Goal: Task Accomplishment & Management: Manage account settings

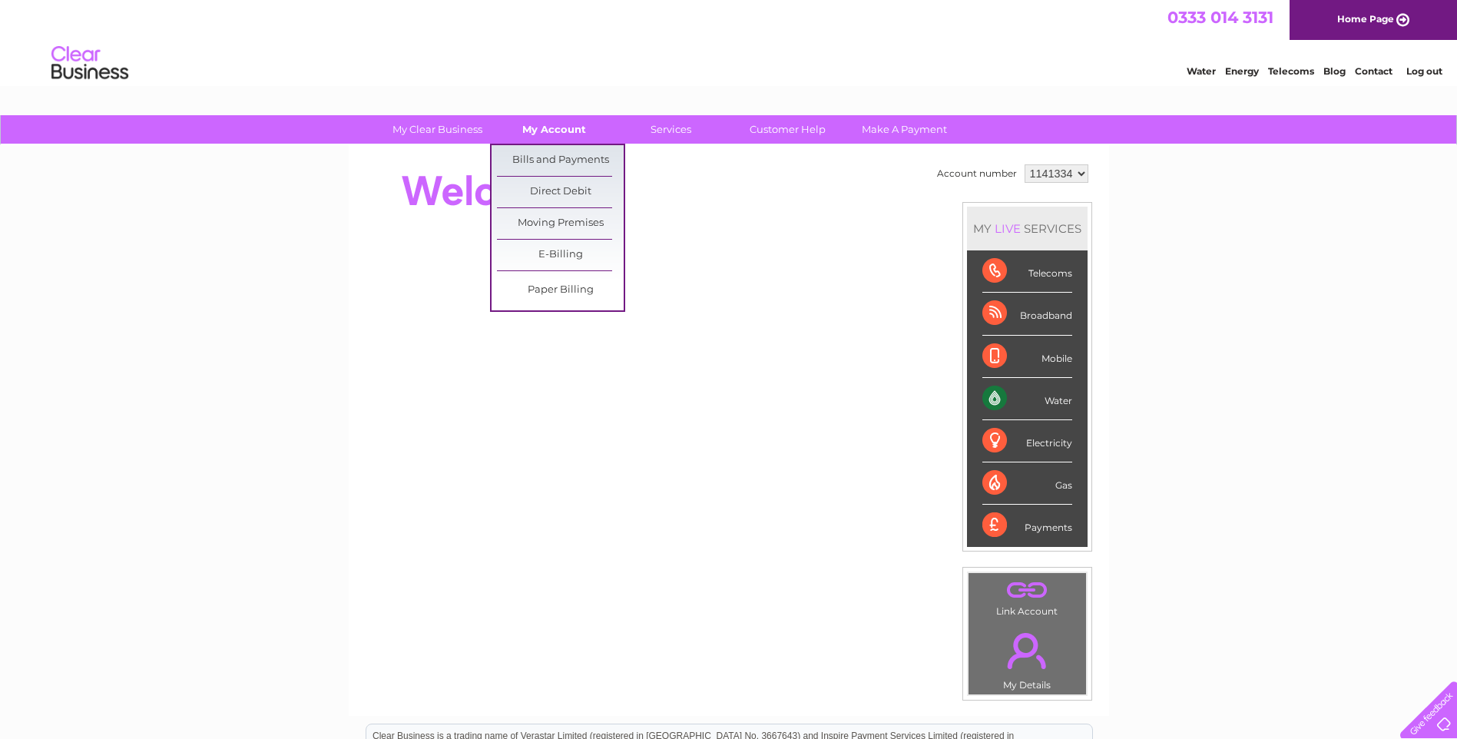
click at [567, 127] on link "My Account" at bounding box center [554, 129] width 127 height 28
click at [557, 158] on link "Bills and Payments" at bounding box center [560, 160] width 127 height 31
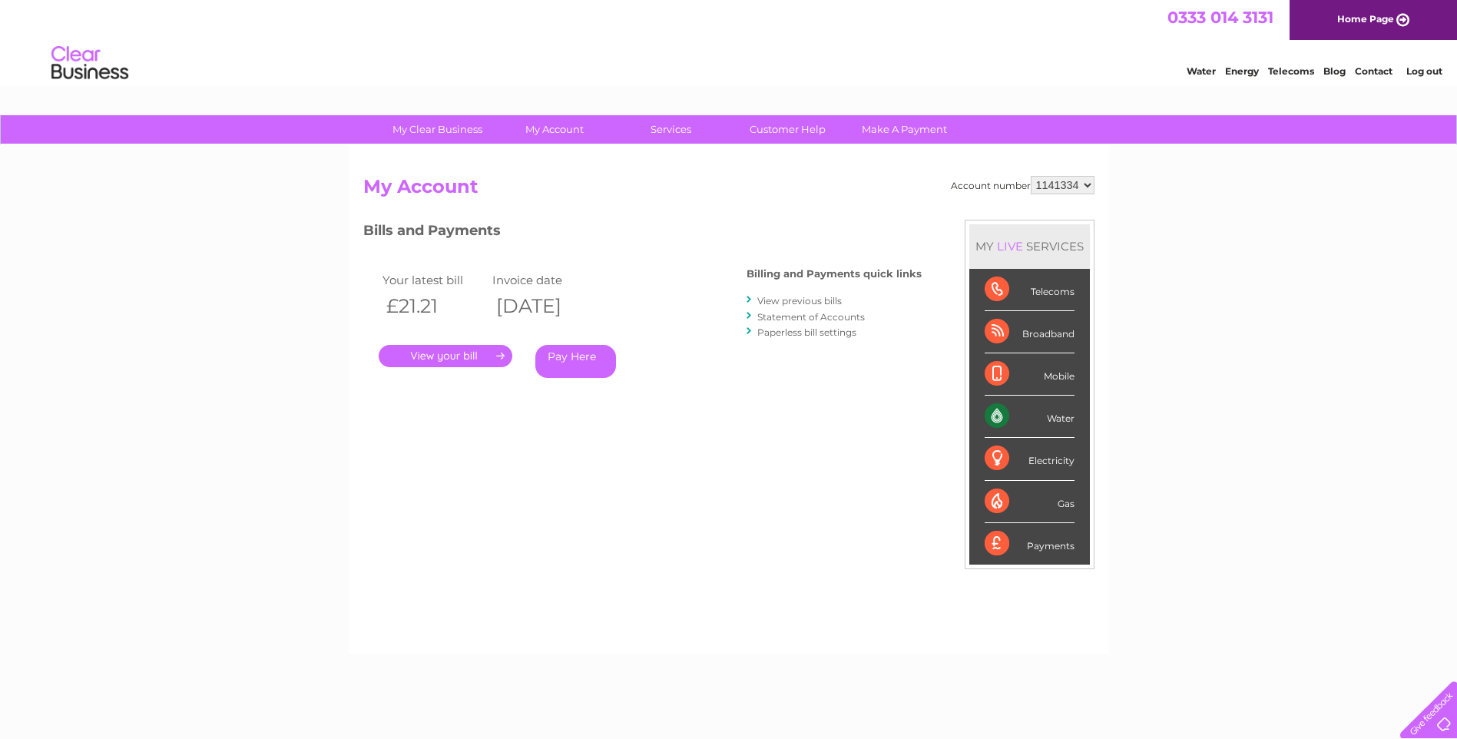
click at [475, 358] on link "." at bounding box center [446, 356] width 134 height 22
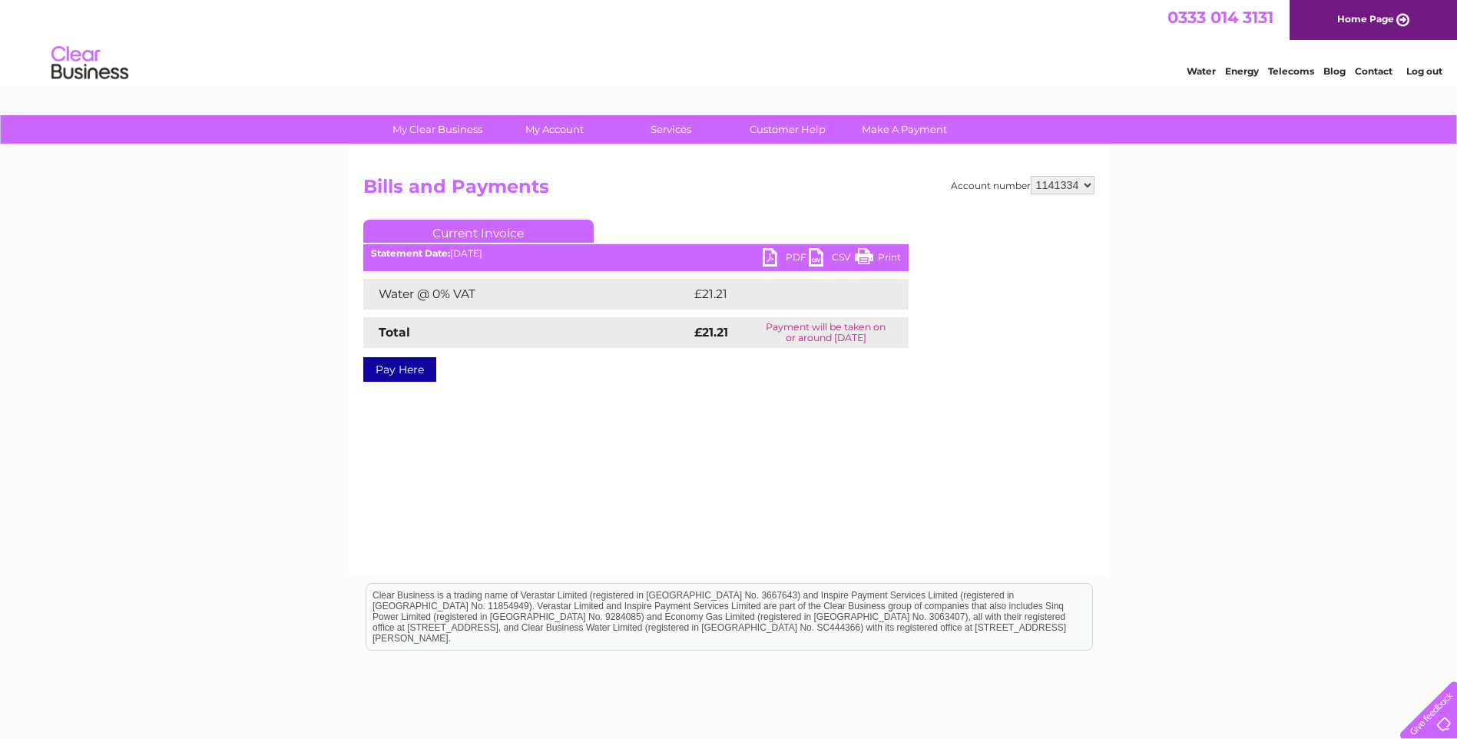
click at [778, 253] on link "PDF" at bounding box center [786, 259] width 46 height 22
